Goal: Task Accomplishment & Management: Manage account settings

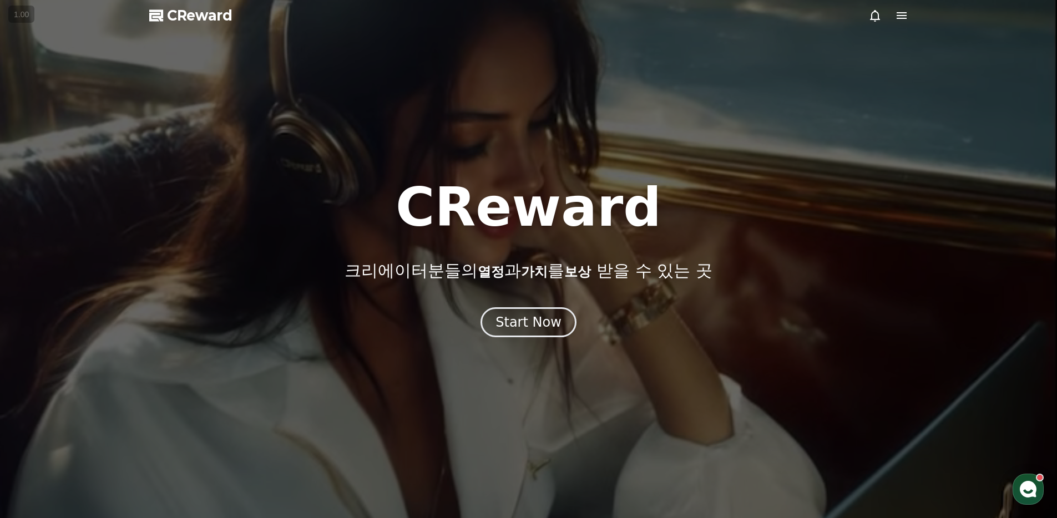
click at [526, 345] on div at bounding box center [528, 259] width 1057 height 518
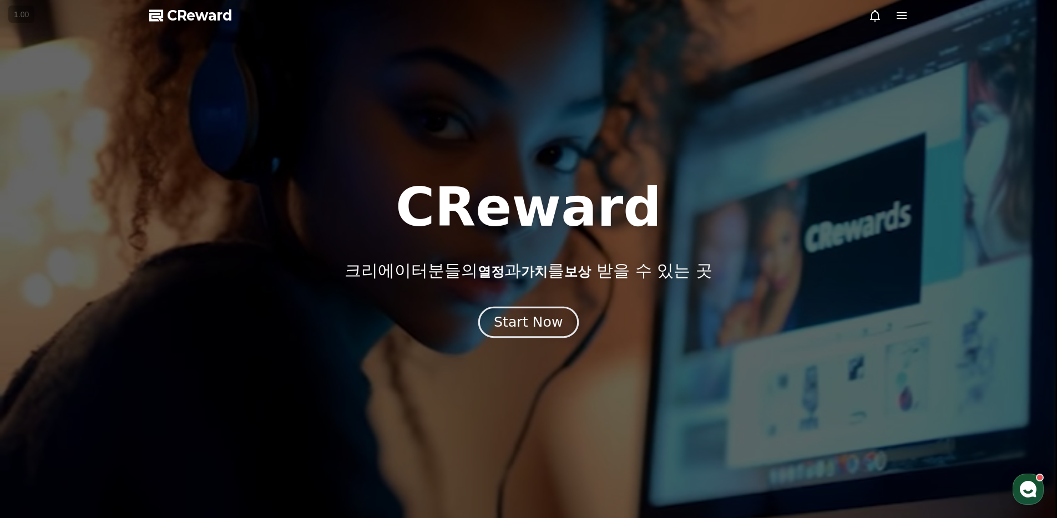
click at [531, 331] on button "Start Now" at bounding box center [528, 323] width 100 height 32
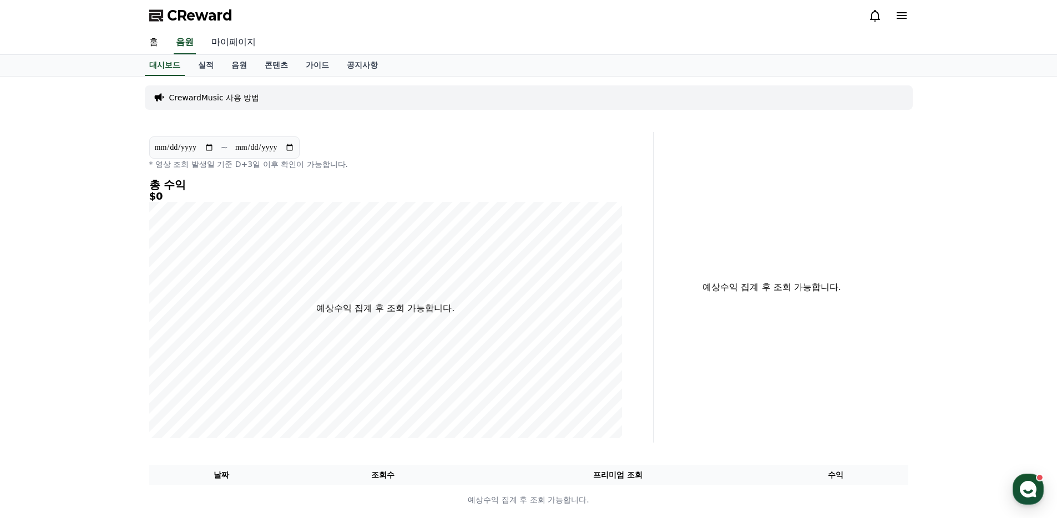
click at [231, 36] on link "마이페이지" at bounding box center [234, 42] width 62 height 23
select select "**********"
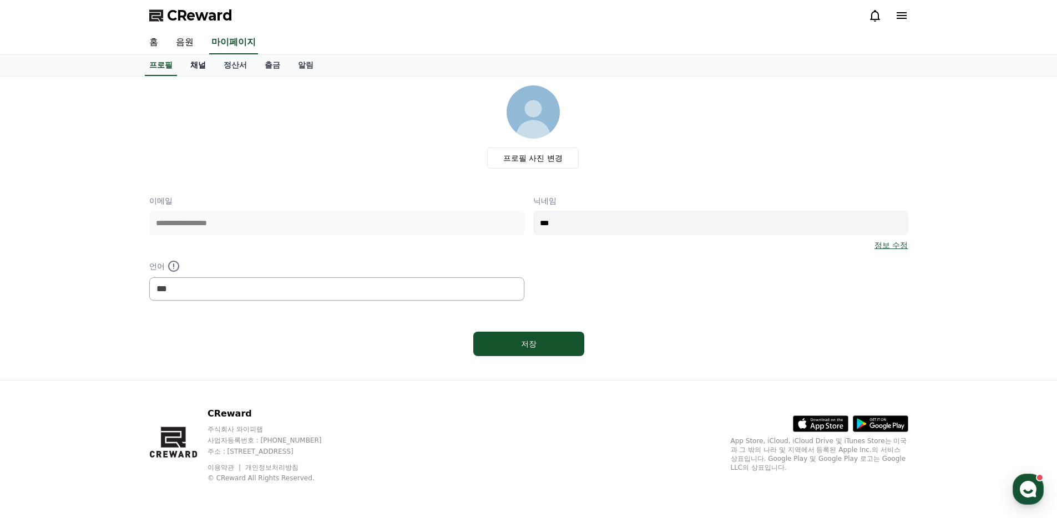
click at [189, 59] on link "채널" at bounding box center [198, 65] width 33 height 21
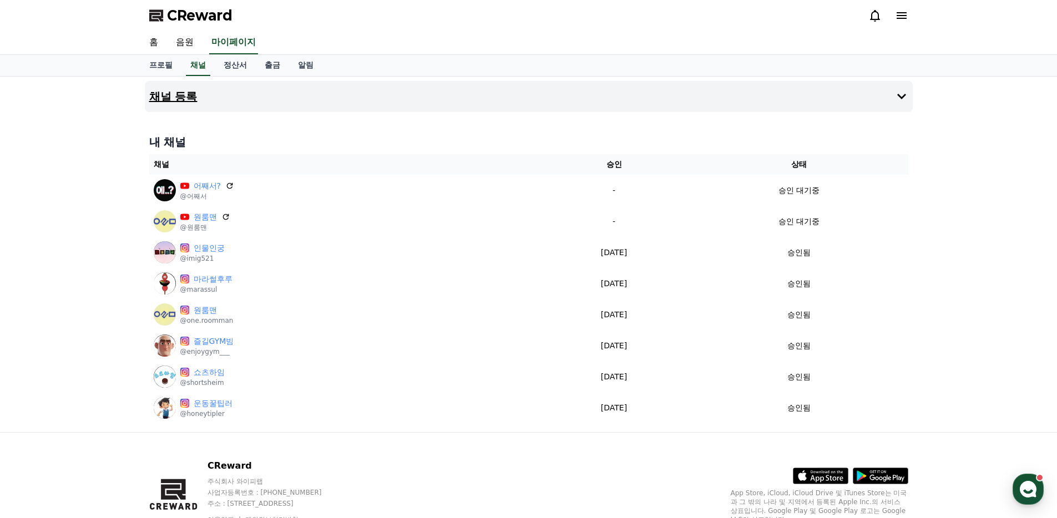
click at [170, 105] on button "채널 등록" at bounding box center [529, 96] width 768 height 31
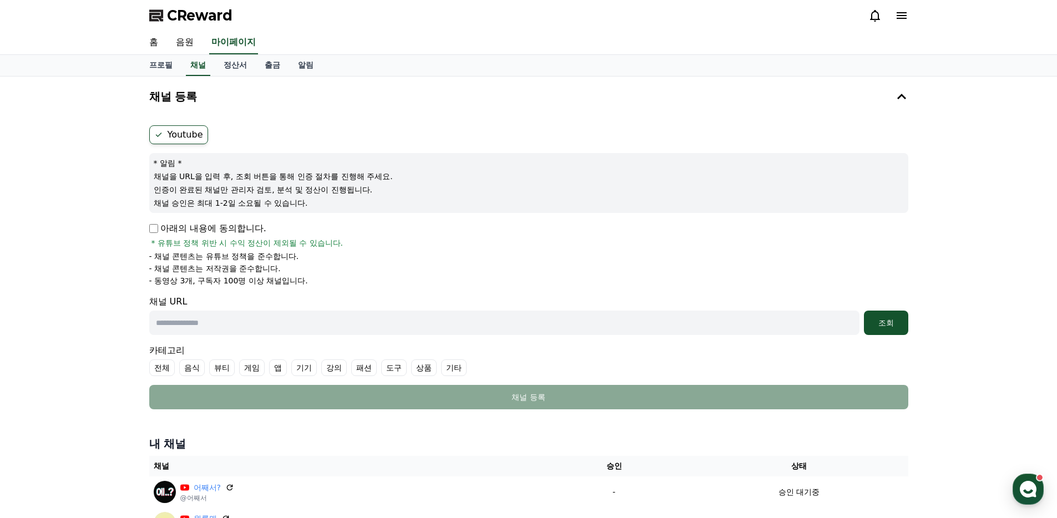
click at [153, 220] on form "Youtube * 알림 * 채널을 URL을 입력 후, 조회 버튼을 통해 인증 절차를 진행해 주세요. 인증이 완료된 채널만 관리자 검토, 분석 …" at bounding box center [528, 267] width 759 height 284
click at [218, 330] on input "text" at bounding box center [504, 323] width 711 height 24
paste input "**********"
type input "**********"
click at [885, 320] on div "조회" at bounding box center [887, 323] width 36 height 11
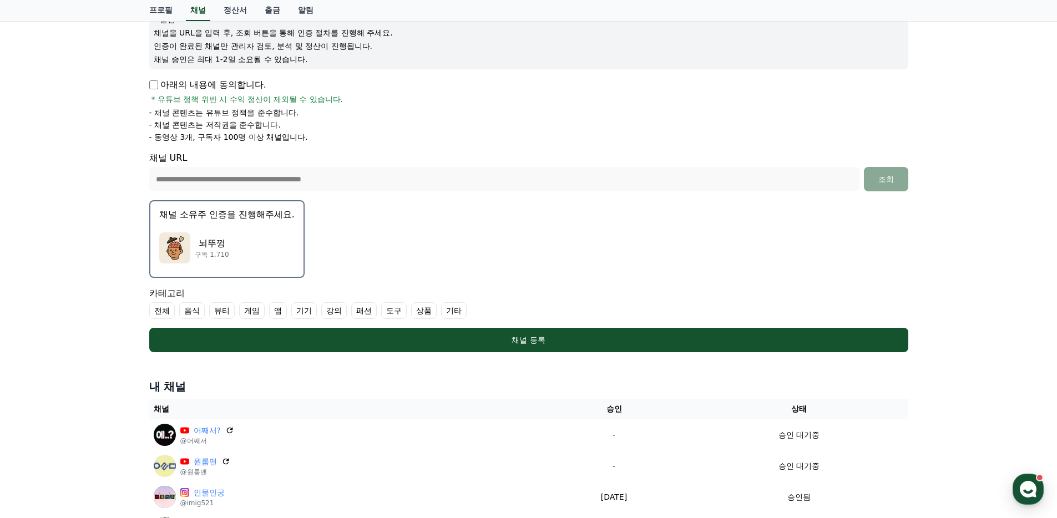
scroll to position [139, 0]
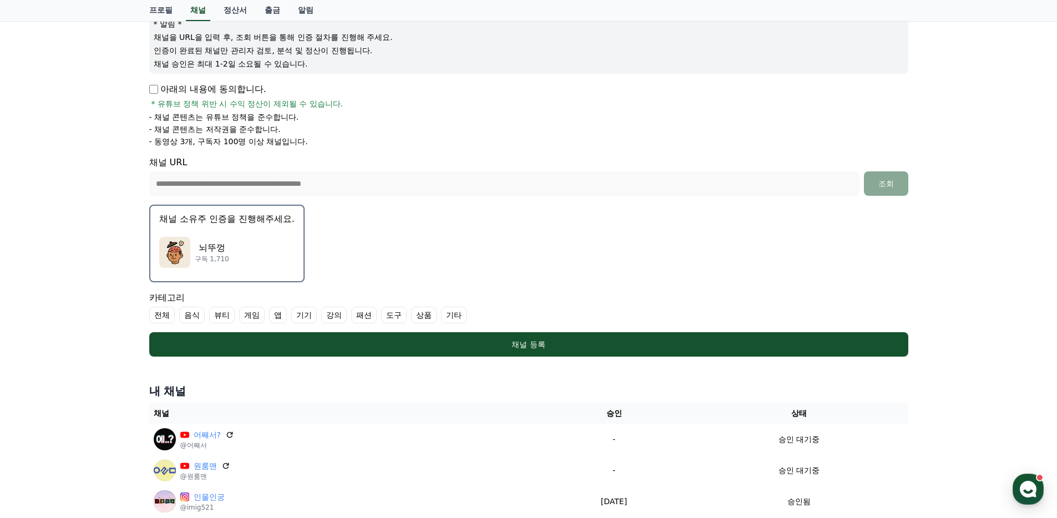
click at [211, 252] on p "뇌뚜껑" at bounding box center [212, 247] width 34 height 13
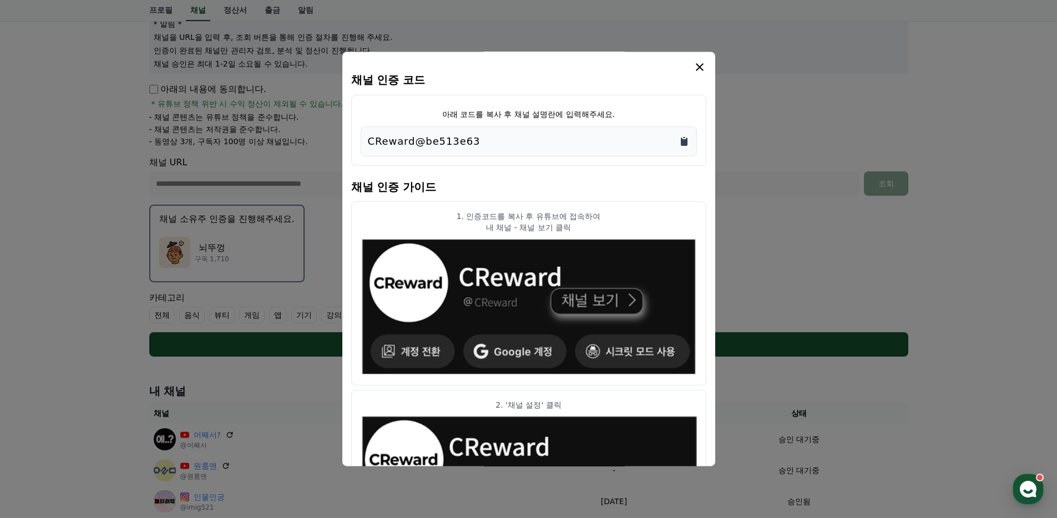
click at [684, 140] on icon "Copy to clipboard" at bounding box center [684, 142] width 7 height 8
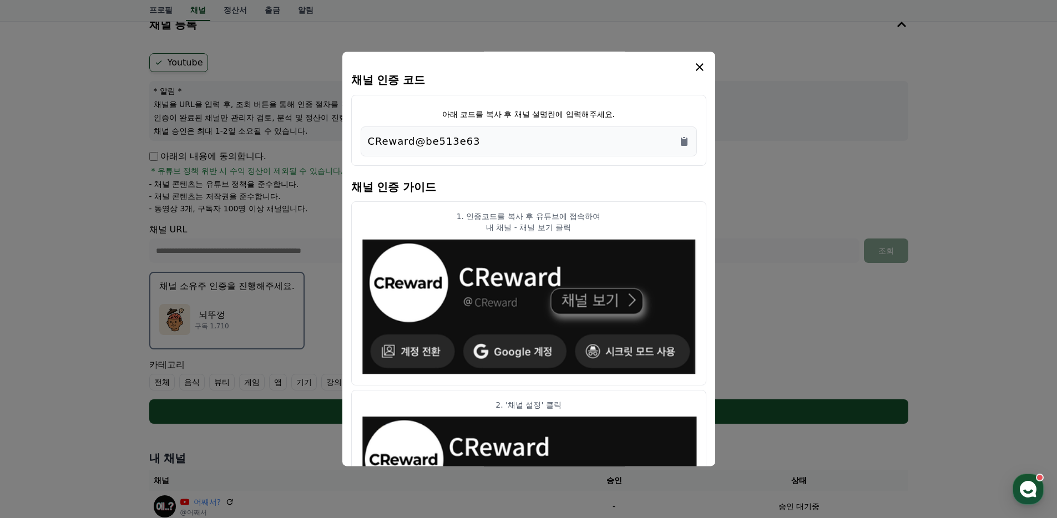
scroll to position [59, 0]
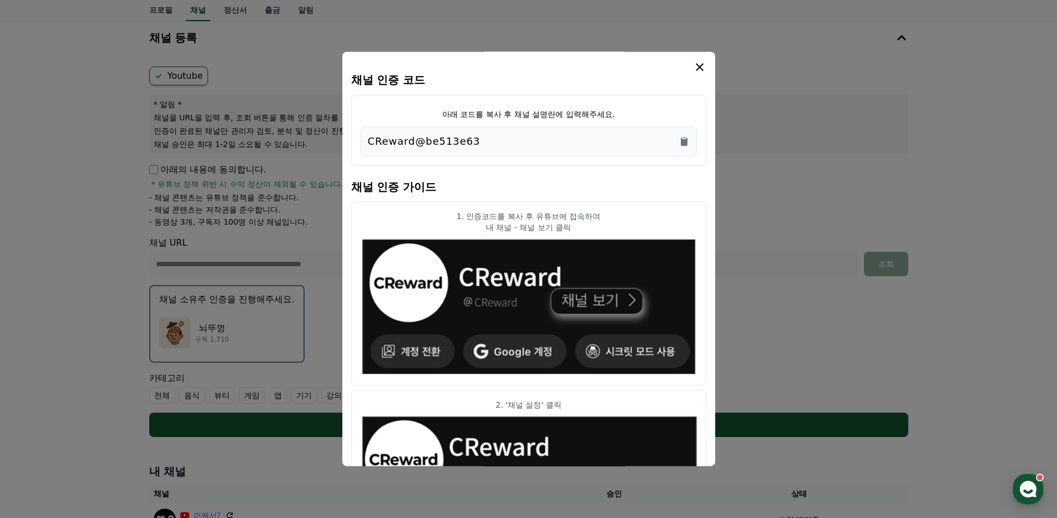
click at [694, 63] on icon "modal" at bounding box center [699, 67] width 13 height 13
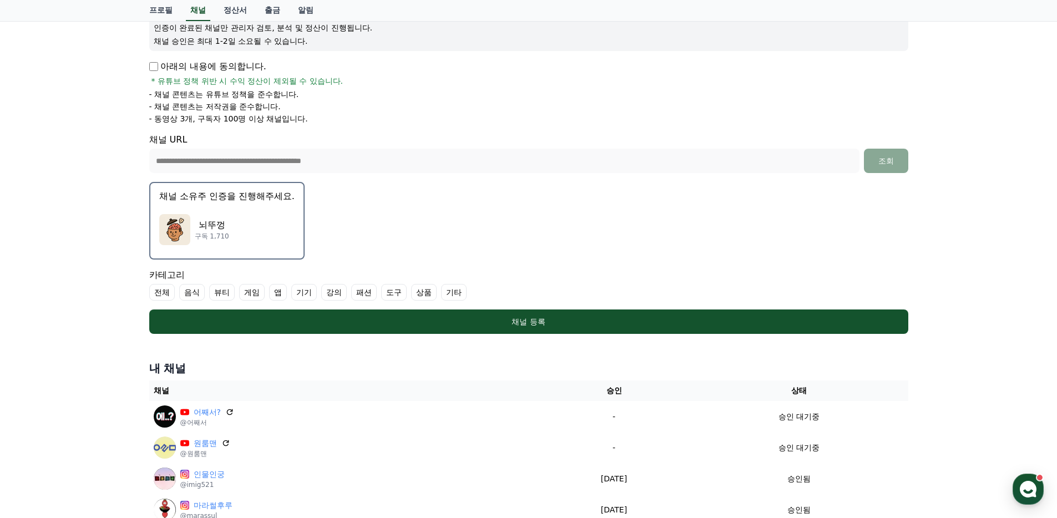
scroll to position [140, 0]
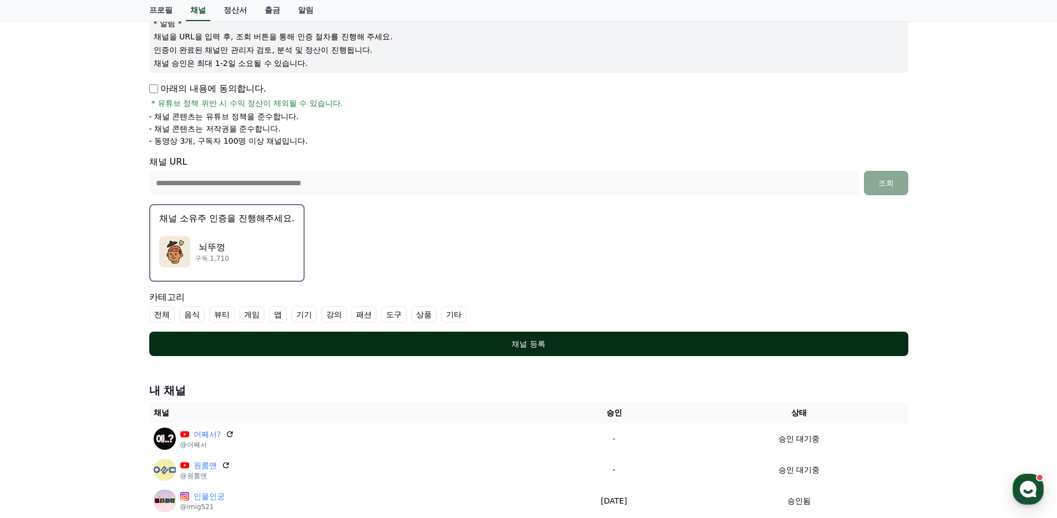
click at [486, 346] on div "채널 등록" at bounding box center [529, 344] width 715 height 11
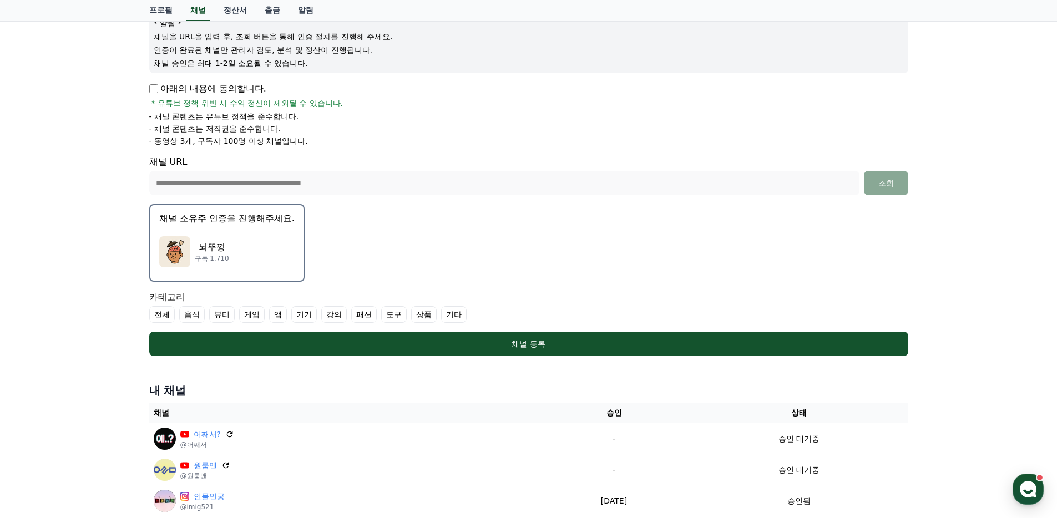
click at [441, 318] on label "기타" at bounding box center [454, 314] width 26 height 17
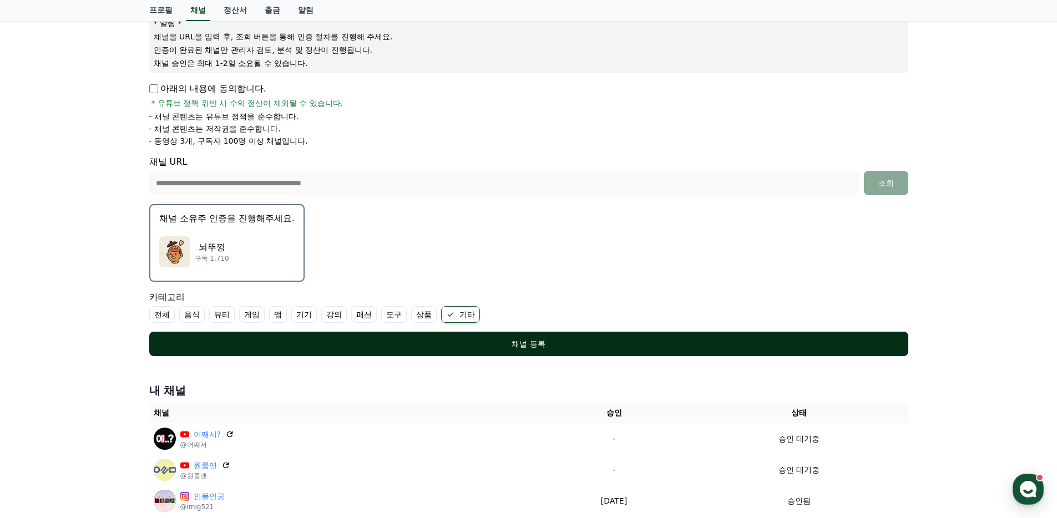
click at [529, 355] on button "채널 등록" at bounding box center [528, 344] width 759 height 24
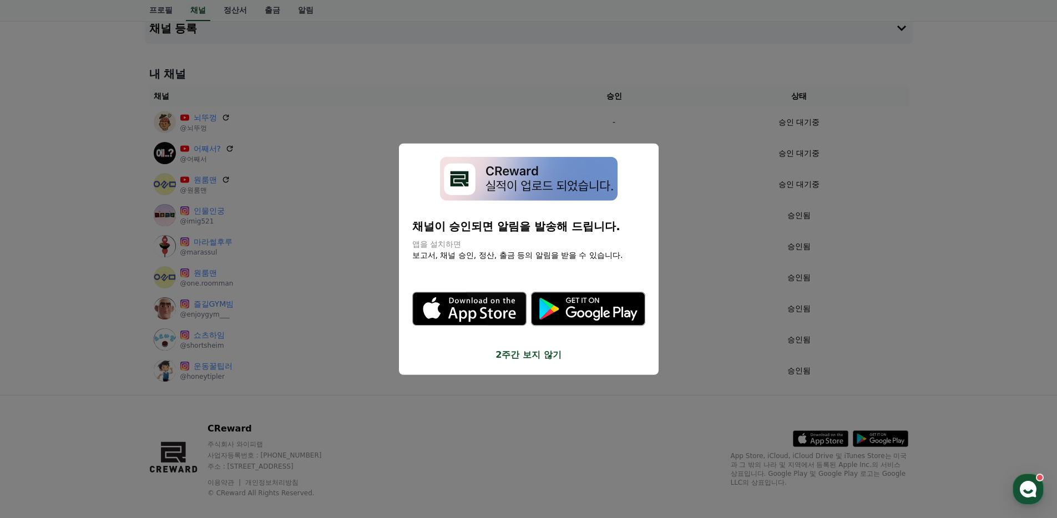
click at [717, 134] on button "close modal" at bounding box center [528, 259] width 1057 height 518
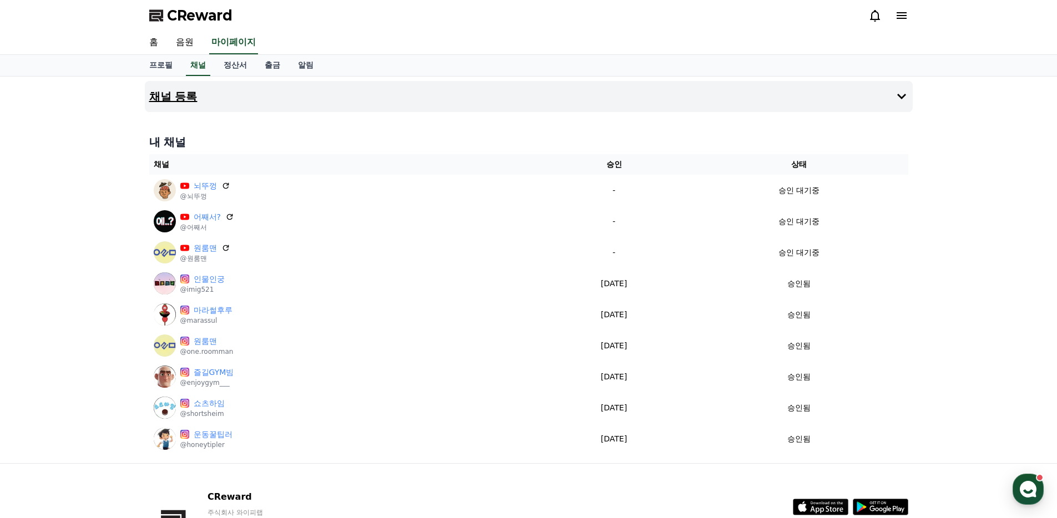
click at [259, 99] on button "채널 등록" at bounding box center [529, 96] width 768 height 31
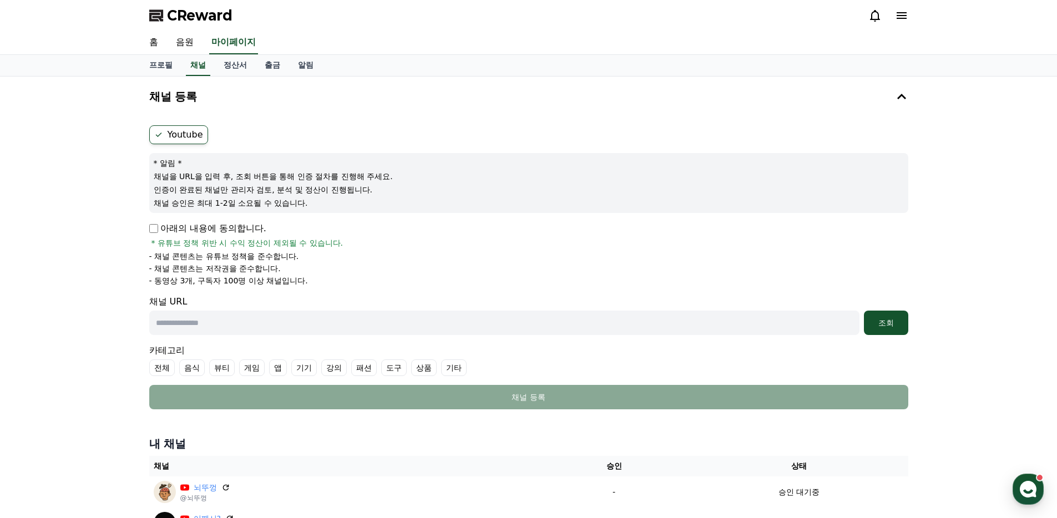
click at [142, 223] on div "채널 등록 Youtube * 알림 * 채널을 URL을 입력 후, 조회 버튼을 통해 인증 절차를 진행해 주세요. 인증이 완료된 채널만 관리자 검…" at bounding box center [528, 421] width 777 height 689
click at [150, 223] on p "아래의 내용에 동의합니다." at bounding box center [207, 228] width 117 height 13
click at [260, 329] on input "text" at bounding box center [504, 323] width 711 height 24
paste input "**********"
type input "**********"
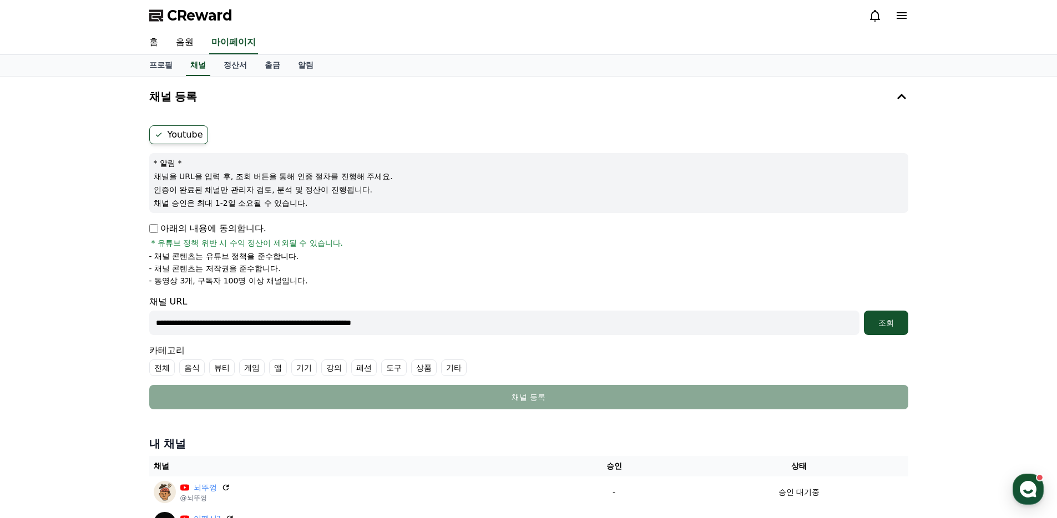
drag, startPoint x: 896, startPoint y: 323, endPoint x: 797, endPoint y: 328, distance: 100.1
click at [896, 323] on div "조회" at bounding box center [887, 323] width 36 height 11
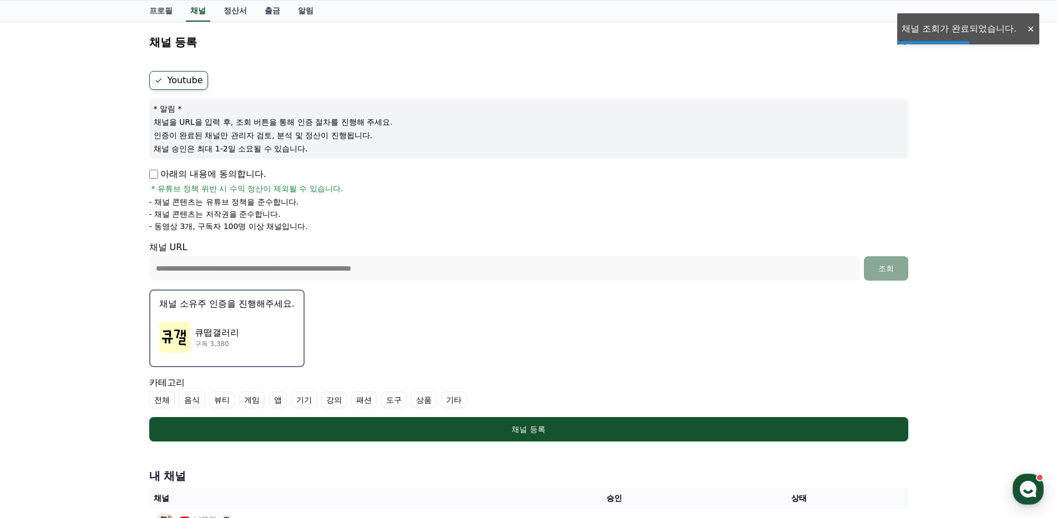
scroll to position [135, 0]
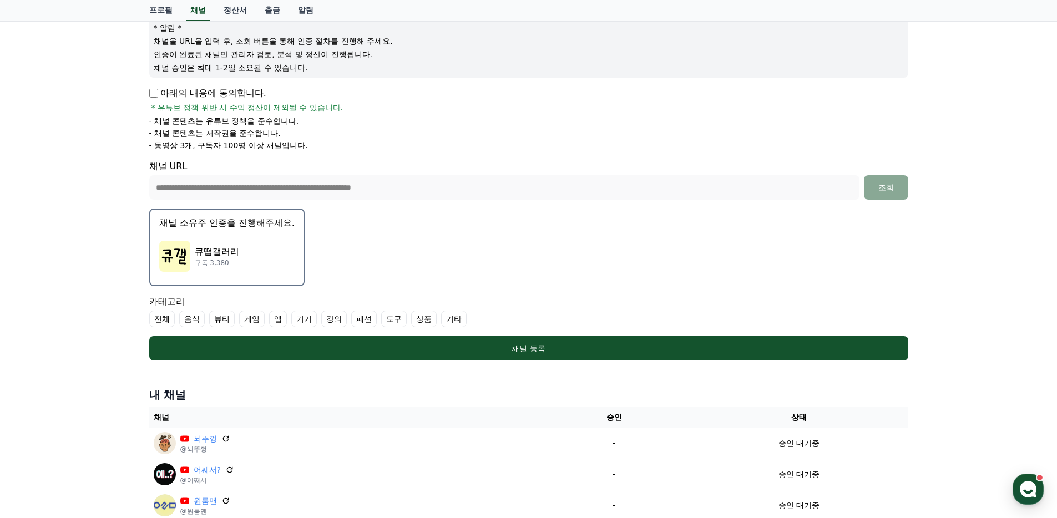
click at [254, 251] on div "큐떱갤러리 구독 3,380" at bounding box center [226, 256] width 135 height 44
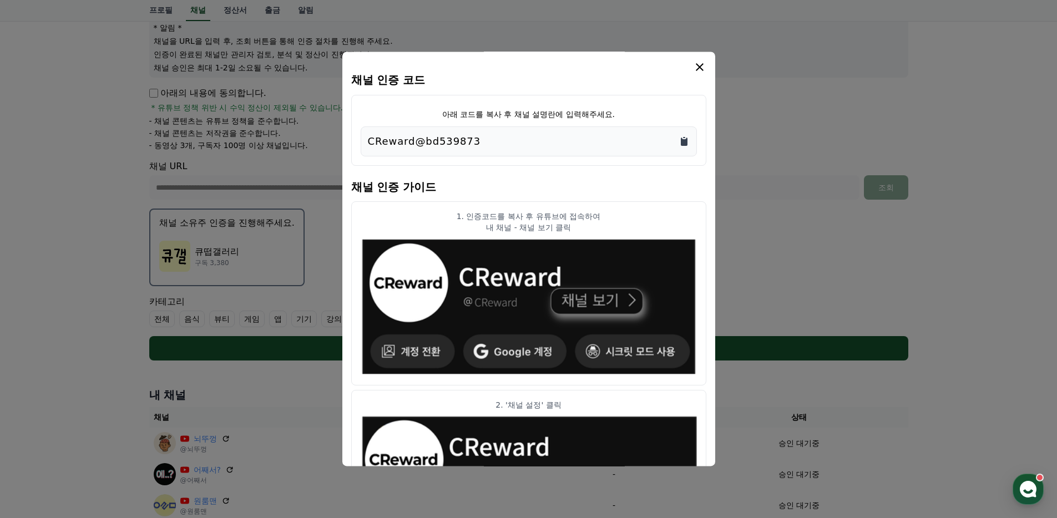
click at [686, 142] on icon "Copy to clipboard" at bounding box center [684, 142] width 7 height 8
click at [703, 65] on icon "modal" at bounding box center [699, 67] width 13 height 13
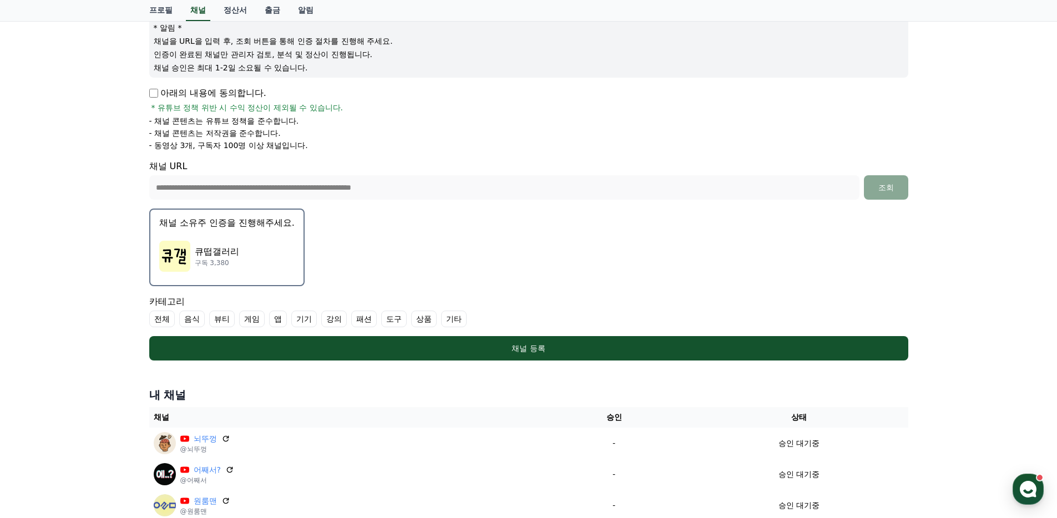
click at [441, 321] on label "기타" at bounding box center [454, 319] width 26 height 17
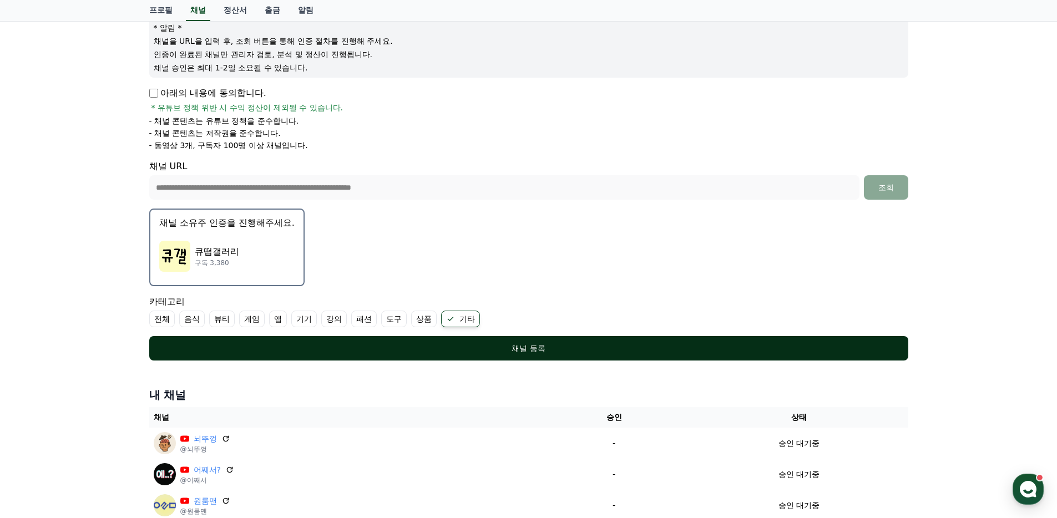
click at [421, 351] on div "채널 등록" at bounding box center [529, 348] width 715 height 11
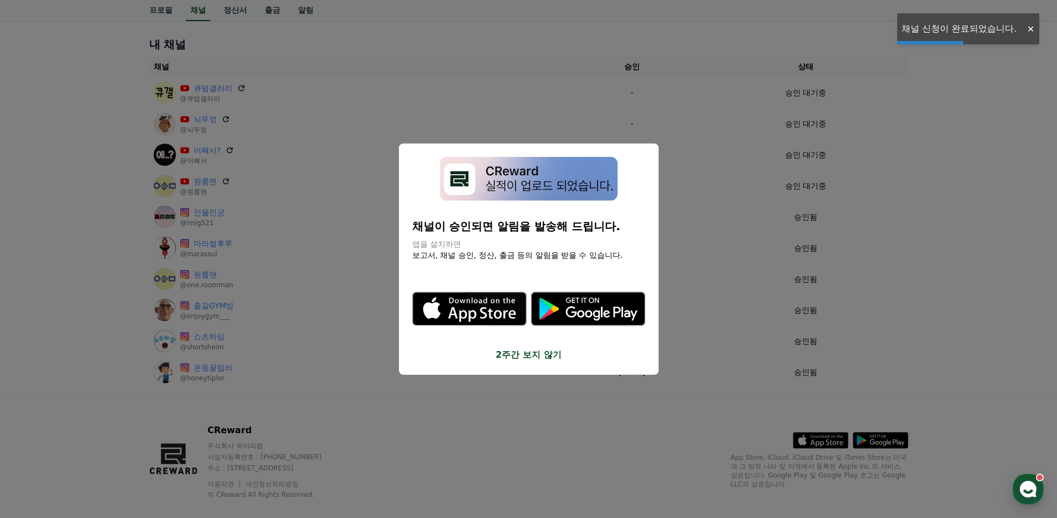
click at [716, 107] on button "close modal" at bounding box center [528, 259] width 1057 height 518
